Goal: Task Accomplishment & Management: Manage account settings

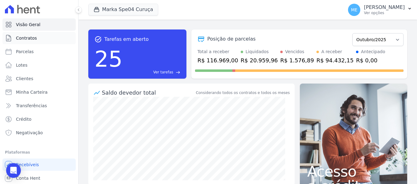
click at [20, 38] on span "Contratos" at bounding box center [26, 38] width 21 height 6
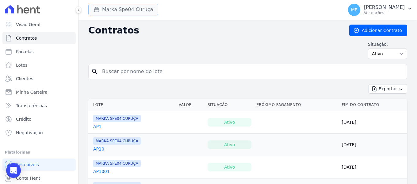
click at [130, 12] on button "Marka Spe04 Curuça" at bounding box center [123, 10] width 70 height 12
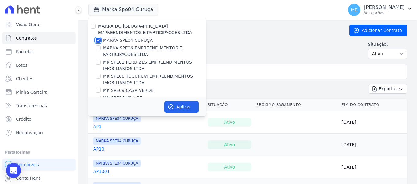
drag, startPoint x: 98, startPoint y: 39, endPoint x: 100, endPoint y: 35, distance: 4.4
click at [100, 35] on div "MARKA DO [GEOGRAPHIC_DATA] EMPREENDIMENTOS E PARTICIPACOES LTDA MARKA SPE04 CUR…" at bounding box center [147, 66] width 118 height 96
click at [95, 39] on div "MARKA SPE04 CURUÇA" at bounding box center [147, 40] width 118 height 6
click at [97, 40] on input "MARKA SPE04 CURUÇA" at bounding box center [98, 40] width 5 height 5
checkbox input "false"
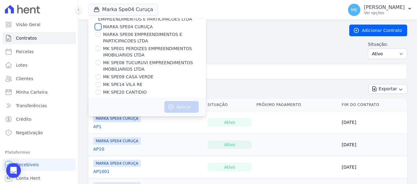
scroll to position [17, 0]
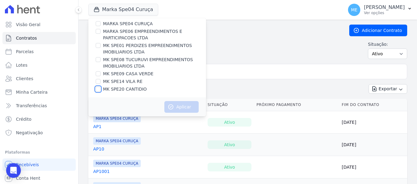
click at [100, 88] on input "MK SPE20 CANTIDIO" at bounding box center [98, 89] width 5 height 5
checkbox input "true"
click at [179, 109] on button "Aplicar" at bounding box center [181, 107] width 34 height 12
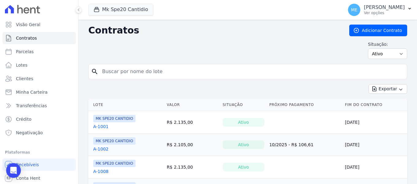
click at [241, 73] on input "search" at bounding box center [252, 71] width 306 height 12
type input "708"
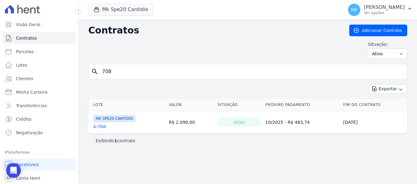
click at [101, 126] on link "A-708" at bounding box center [99, 126] width 13 height 6
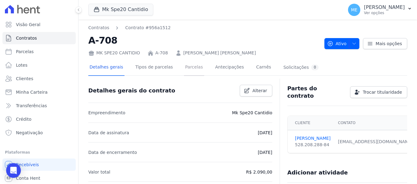
click at [184, 68] on link "Parcelas" at bounding box center [194, 68] width 20 height 16
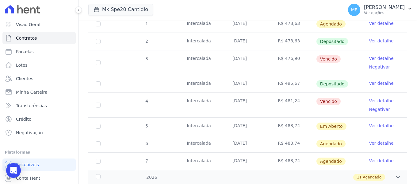
scroll to position [123, 0]
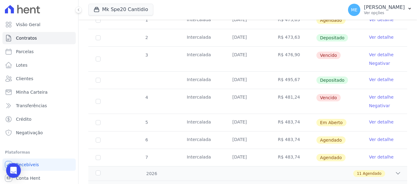
click at [381, 94] on link "Ver detalhe" at bounding box center [381, 97] width 25 height 6
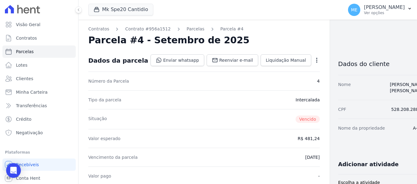
click at [314, 59] on icon "button" at bounding box center [317, 60] width 6 height 6
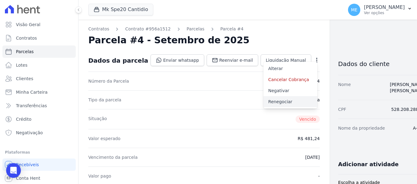
click at [264, 100] on link "Renegociar" at bounding box center [291, 101] width 54 height 11
click at [264, 69] on link "Alterar" at bounding box center [291, 68] width 54 height 11
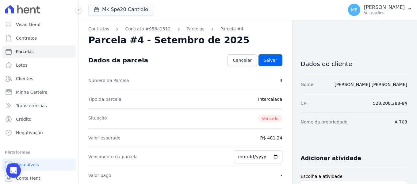
click at [277, 138] on dd "R$ 481,24" at bounding box center [272, 138] width 22 height 6
click at [246, 62] on span "Cancelar" at bounding box center [242, 60] width 19 height 6
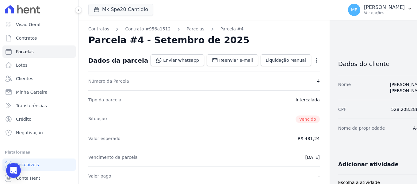
click at [314, 57] on icon "button" at bounding box center [317, 60] width 6 height 6
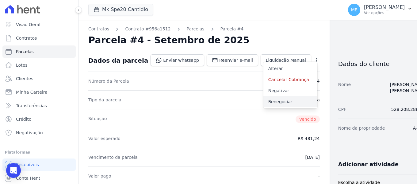
click at [264, 101] on link "Renegociar" at bounding box center [291, 101] width 54 height 11
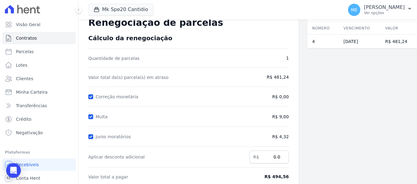
scroll to position [31, 0]
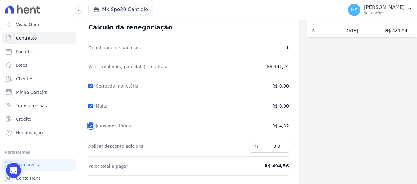
drag, startPoint x: 91, startPoint y: 128, endPoint x: 90, endPoint y: 121, distance: 7.1
click at [90, 126] on input "Juros moratórios" at bounding box center [90, 125] width 5 height 5
checkbox input "false"
click at [91, 106] on input "Multa" at bounding box center [90, 105] width 5 height 5
checkbox input "false"
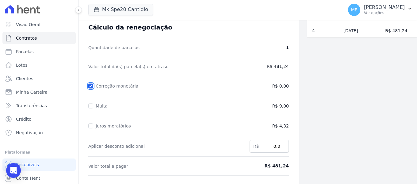
click at [92, 85] on input "Correção monetária" at bounding box center [90, 85] width 5 height 5
click at [90, 86] on input "Correção monetária" at bounding box center [90, 85] width 5 height 5
checkbox input "true"
click at [91, 107] on input "Multa" at bounding box center [90, 105] width 5 height 5
checkbox input "true"
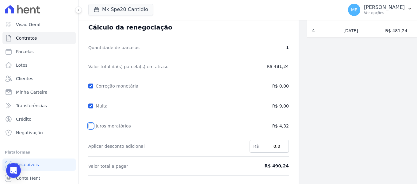
click at [90, 126] on input "Juros moratórios" at bounding box center [90, 125] width 5 height 5
checkbox input "true"
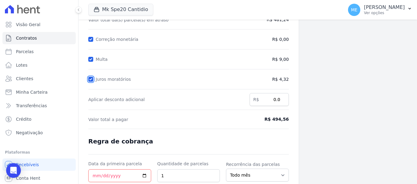
scroll to position [92, 0]
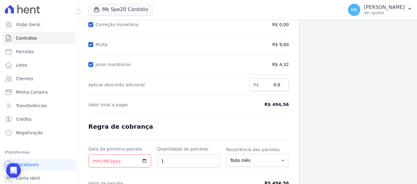
click at [279, 105] on span "R$ 494,56" at bounding box center [265, 104] width 45 height 6
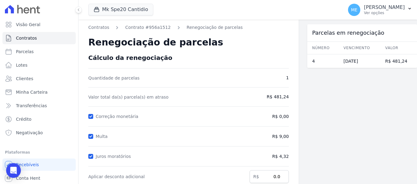
scroll to position [0, 0]
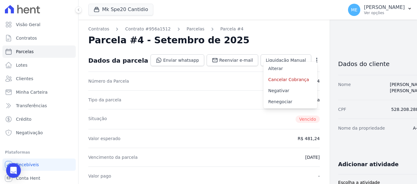
click at [268, 37] on div "Parcela #4 - Setembro de 2025" at bounding box center [204, 40] width 232 height 11
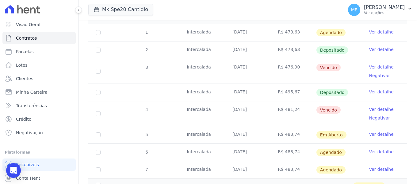
scroll to position [123, 0]
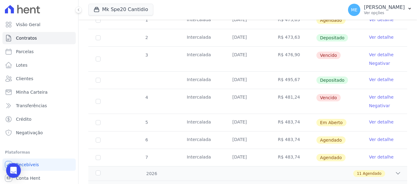
click at [371, 76] on link "Ver detalhe" at bounding box center [381, 79] width 25 height 6
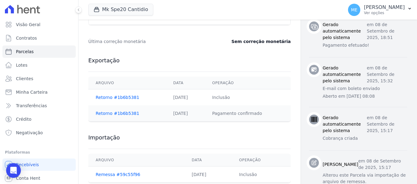
scroll to position [215, 0]
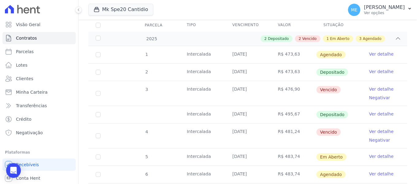
scroll to position [92, 0]
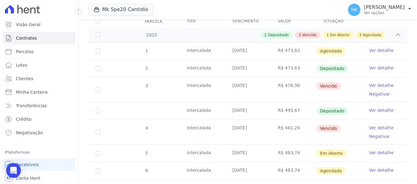
click at [382, 125] on link "Ver detalhe" at bounding box center [381, 128] width 25 height 6
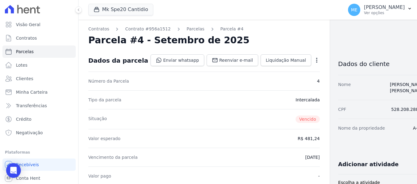
click at [314, 64] on div "Open options" at bounding box center [317, 61] width 6 height 8
click at [314, 60] on icon "button" at bounding box center [317, 60] width 6 height 6
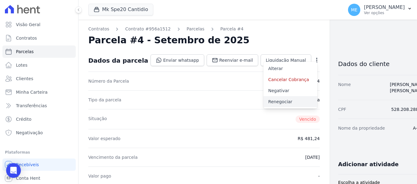
click at [264, 101] on link "Renegociar" at bounding box center [291, 101] width 54 height 11
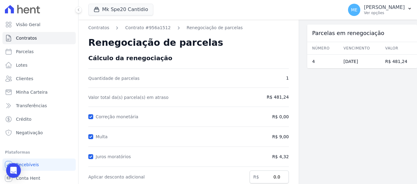
click at [282, 114] on span "R$ 0,00" at bounding box center [280, 117] width 17 height 6
click at [283, 116] on span "R$ 0,00" at bounding box center [280, 117] width 17 height 6
click at [284, 118] on span "R$ 0,00" at bounding box center [280, 117] width 17 height 6
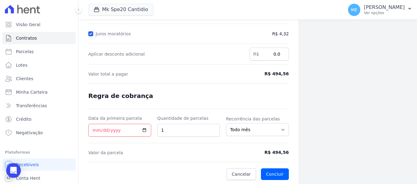
scroll to position [124, 0]
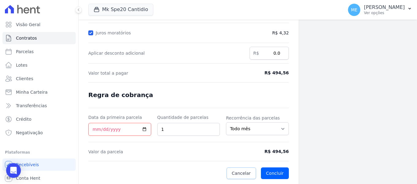
click at [239, 174] on span "Cancelar" at bounding box center [241, 173] width 19 height 6
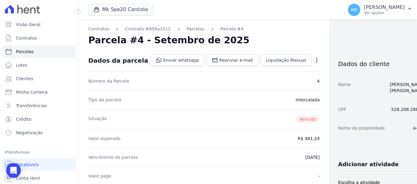
click at [314, 61] on icon "button" at bounding box center [317, 60] width 6 height 6
click at [268, 78] on link "Cancelar Cobrança" at bounding box center [291, 79] width 54 height 11
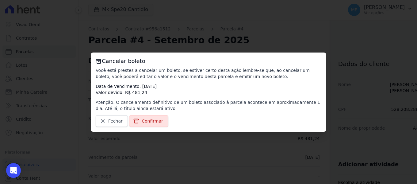
click at [151, 114] on div "Cancelar boleto Você está prestes a cancelar um boleto, se estiver [PERSON_NAME…" at bounding box center [209, 91] width 236 height 79
click at [151, 122] on span "Confirmar" at bounding box center [152, 121] width 21 height 6
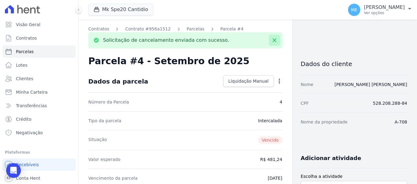
drag, startPoint x: 272, startPoint y: 41, endPoint x: 273, endPoint y: 44, distance: 3.6
click at [272, 41] on icon at bounding box center [275, 40] width 6 height 6
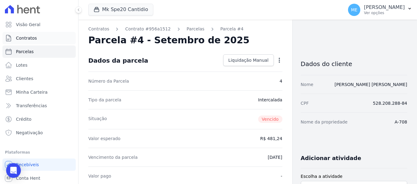
click at [28, 35] on span "Contratos" at bounding box center [26, 38] width 21 height 6
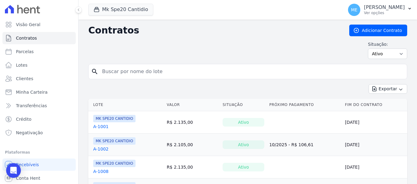
click at [146, 73] on input "search" at bounding box center [252, 71] width 306 height 12
type input "708"
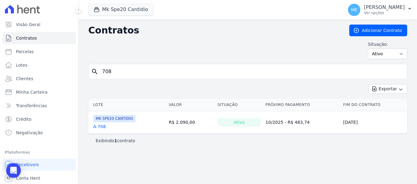
click at [95, 137] on div "Exibindo 1 contrato" at bounding box center [247, 140] width 319 height 14
click at [103, 128] on link "A-708" at bounding box center [99, 126] width 13 height 6
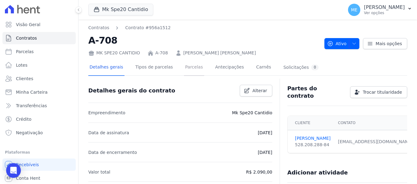
click at [188, 67] on link "Parcelas" at bounding box center [194, 68] width 20 height 16
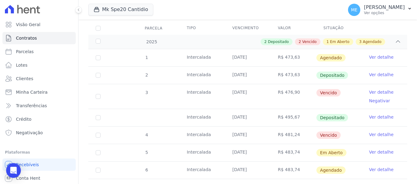
scroll to position [87, 0]
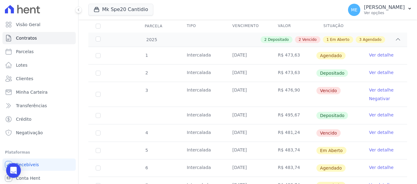
click at [384, 129] on link "Ver detalhe" at bounding box center [381, 132] width 25 height 6
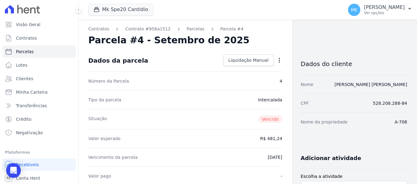
click at [279, 60] on icon "button" at bounding box center [279, 60] width 6 height 6
click at [236, 67] on link "Alterar" at bounding box center [253, 68] width 54 height 11
click at [244, 58] on span "Cancelar" at bounding box center [242, 60] width 19 height 6
click at [278, 60] on icon "button" at bounding box center [279, 60] width 6 height 6
click at [251, 79] on link "Renegociar" at bounding box center [253, 79] width 54 height 11
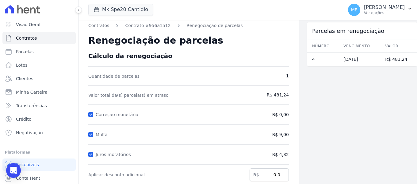
scroll to position [1, 0]
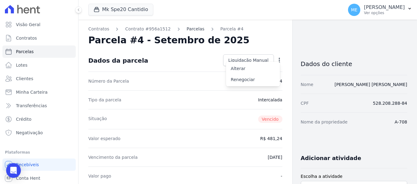
click at [187, 30] on link "Parcelas" at bounding box center [196, 29] width 18 height 6
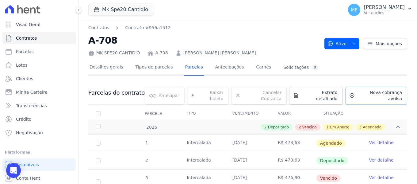
click at [374, 94] on span "Nova cobrança avulsa" at bounding box center [379, 95] width 45 height 12
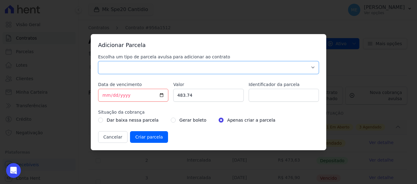
click at [135, 68] on select "Parcela Normal Sinal Caução Intercalada Chaves Pré Chaves Pós Chaves Taxas Quit…" at bounding box center [208, 67] width 221 height 13
select select "standard"
click at [98, 61] on select "Parcela Normal Sinal Caução Intercalada Chaves Pré Chaves Pós Chaves Taxas Quit…" at bounding box center [208, 67] width 221 height 13
click at [104, 97] on input "[DATE]" at bounding box center [133, 95] width 70 height 13
type input "[DATE]"
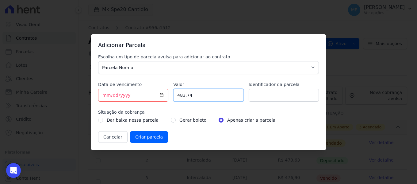
click at [202, 97] on input "483.74" at bounding box center [208, 95] width 70 height 13
type input "4"
type input "497.92"
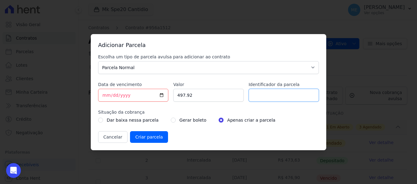
click at [277, 97] on input "Identificador da parcela" at bounding box center [284, 95] width 70 height 13
drag, startPoint x: 277, startPoint y: 97, endPoint x: 177, endPoint y: 70, distance: 103.5
click at [177, 70] on div "Escolha um tipo de parcela avulsa para adicionar ao contrato Parcela Normal Sin…" at bounding box center [208, 98] width 221 height 89
click at [256, 96] on input "parcela setembro" at bounding box center [284, 95] width 70 height 13
type input "Parcela setembro"
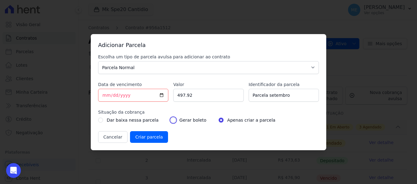
click at [171, 120] on input "radio" at bounding box center [173, 120] width 5 height 5
radio input "true"
click at [146, 135] on input "Criar parcela" at bounding box center [149, 137] width 38 height 12
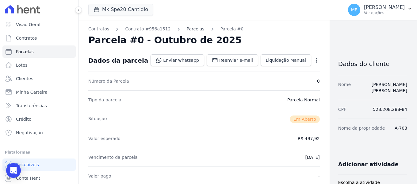
click at [187, 29] on link "Parcelas" at bounding box center [196, 29] width 18 height 6
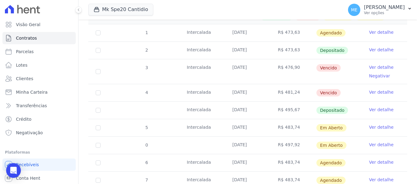
scroll to position [123, 0]
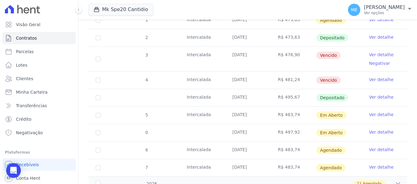
click at [374, 129] on link "Ver detalhe" at bounding box center [381, 132] width 25 height 6
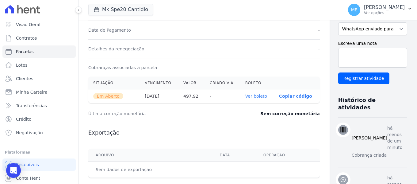
scroll to position [153, 0]
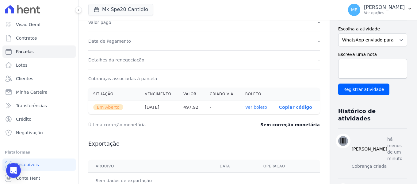
click at [249, 108] on link "Ver boleto" at bounding box center [256, 107] width 22 height 5
click at [29, 33] on link "Contratos" at bounding box center [38, 38] width 73 height 12
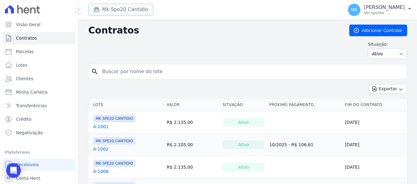
click at [119, 7] on button "Mk Spe20 Cantidio" at bounding box center [120, 10] width 65 height 12
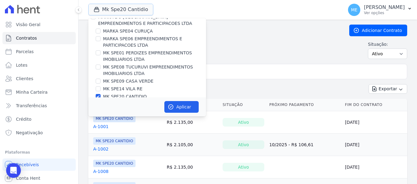
scroll to position [17, 0]
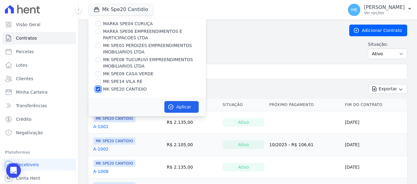
click at [98, 89] on input "MK SPE20 CANTIDIO" at bounding box center [98, 89] width 5 height 5
checkbox input "false"
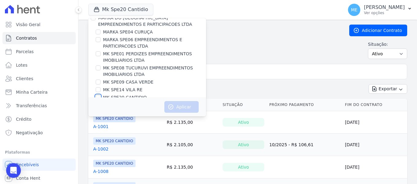
scroll to position [0, 0]
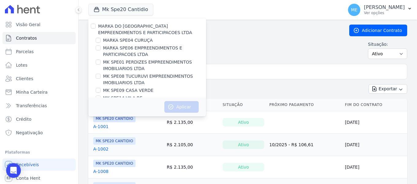
click at [95, 90] on div "MK SPE09 CASA VERDE" at bounding box center [147, 90] width 118 height 6
click at [98, 90] on input "MK SPE09 CASA VERDE" at bounding box center [98, 90] width 5 height 5
checkbox input "true"
click at [179, 105] on button "Aplicar" at bounding box center [181, 107] width 34 height 12
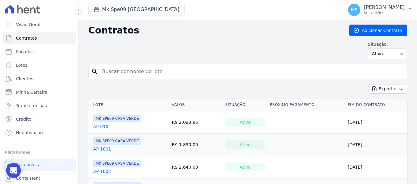
drag, startPoint x: 168, startPoint y: 74, endPoint x: 168, endPoint y: 71, distance: 3.1
click at [168, 71] on input "search" at bounding box center [252, 71] width 306 height 12
type input "1203"
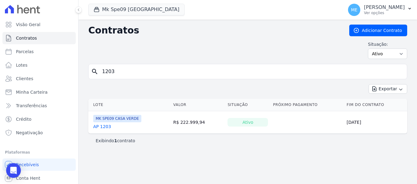
click at [98, 125] on link "AP 1203" at bounding box center [102, 126] width 18 height 6
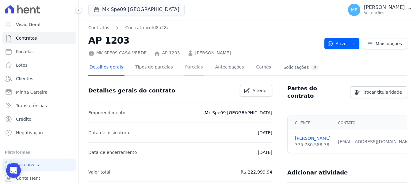
click at [192, 70] on link "Parcelas" at bounding box center [194, 68] width 20 height 16
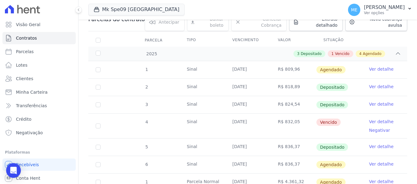
scroll to position [92, 0]
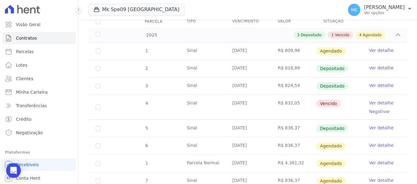
click at [381, 100] on link "Ver detalhe" at bounding box center [381, 103] width 25 height 6
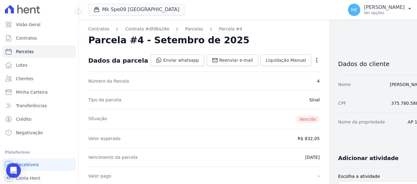
click at [314, 59] on icon "button" at bounding box center [317, 60] width 6 height 6
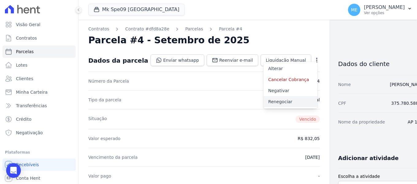
click at [267, 99] on link "Renegociar" at bounding box center [291, 101] width 54 height 11
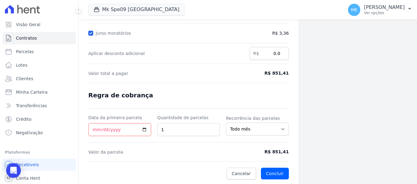
scroll to position [124, 0]
click at [98, 127] on input "Data da primeira parcela" at bounding box center [119, 129] width 63 height 13
type input "[DATE]"
click at [275, 175] on button "Concluir" at bounding box center [275, 173] width 28 height 12
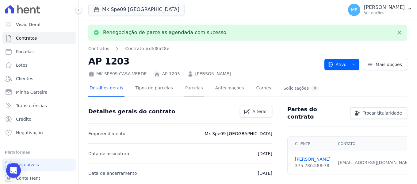
click at [192, 87] on link "Parcelas" at bounding box center [194, 88] width 20 height 16
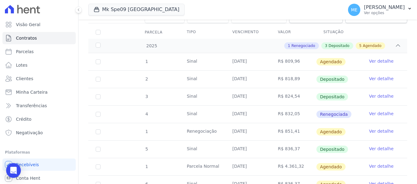
scroll to position [92, 0]
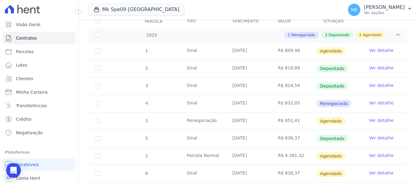
click at [376, 117] on link "Ver detalhe" at bounding box center [381, 120] width 25 height 6
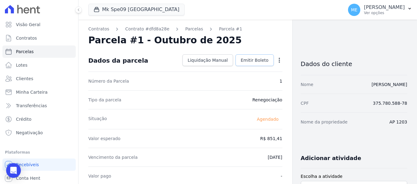
click at [260, 59] on span "Emitir Boleto" at bounding box center [255, 60] width 28 height 6
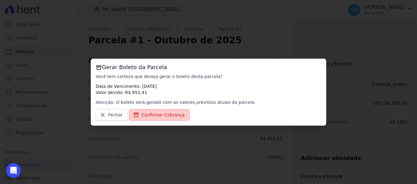
click at [165, 114] on span "Confirmar Cobrança" at bounding box center [163, 115] width 43 height 6
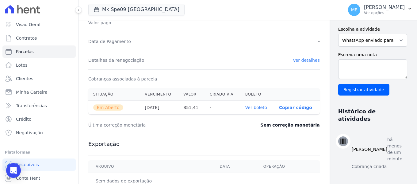
scroll to position [153, 0]
click at [245, 106] on link "Ver boleto" at bounding box center [256, 107] width 22 height 5
